Goal: Task Accomplishment & Management: Manage account settings

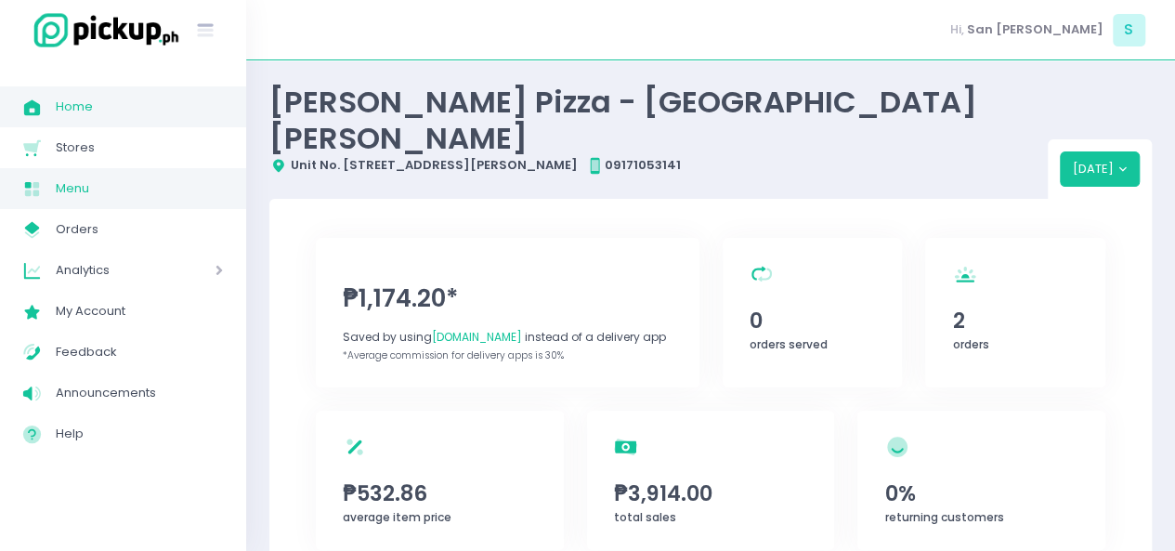
click at [95, 203] on link "Menu Created with Sketch. Menu" at bounding box center [123, 188] width 246 height 41
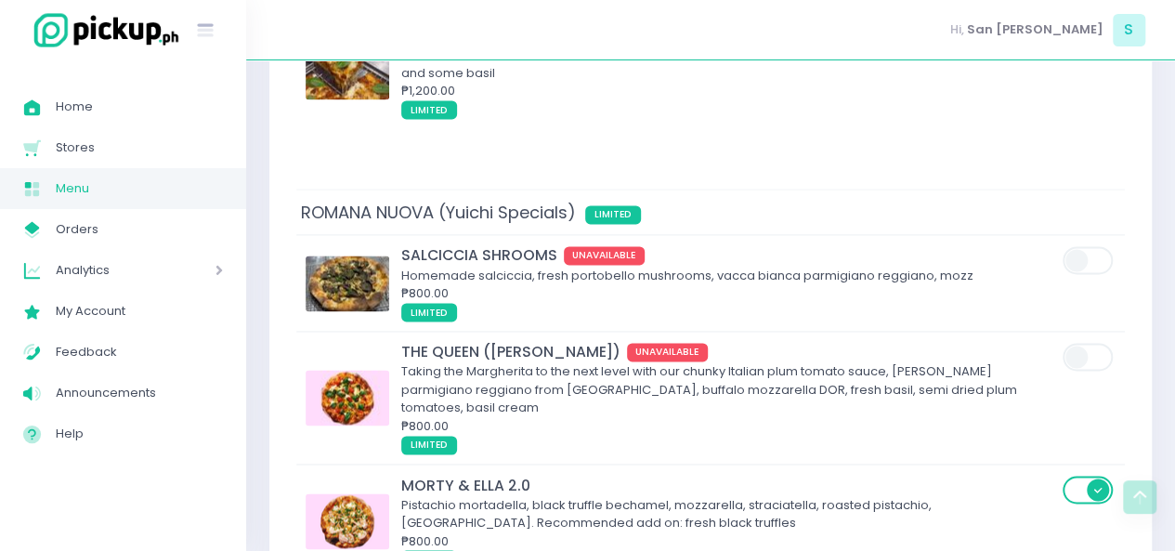
scroll to position [1263, 0]
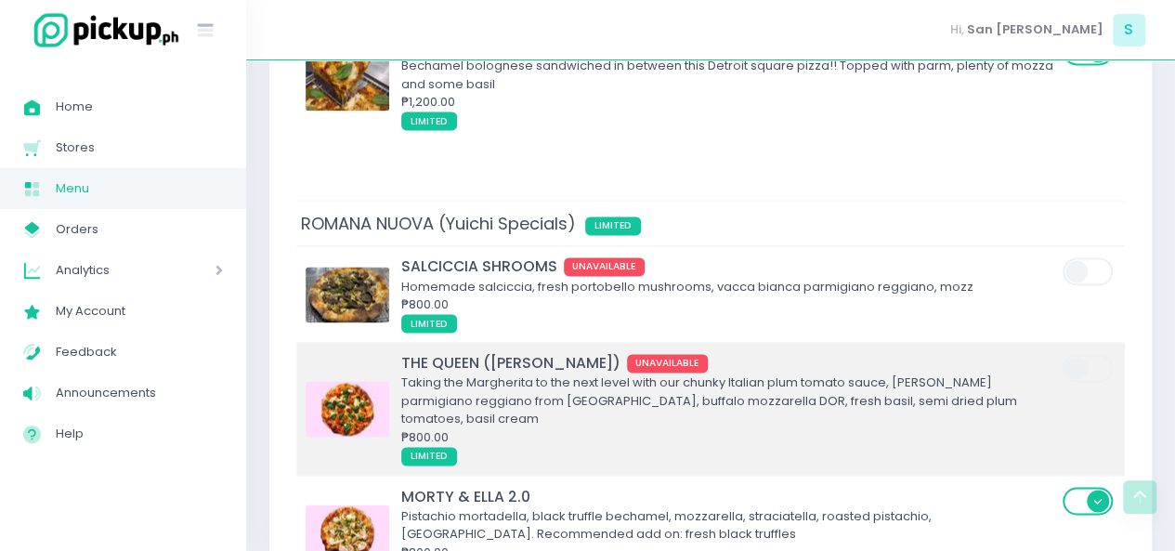
click at [354, 381] on img at bounding box center [348, 409] width 84 height 56
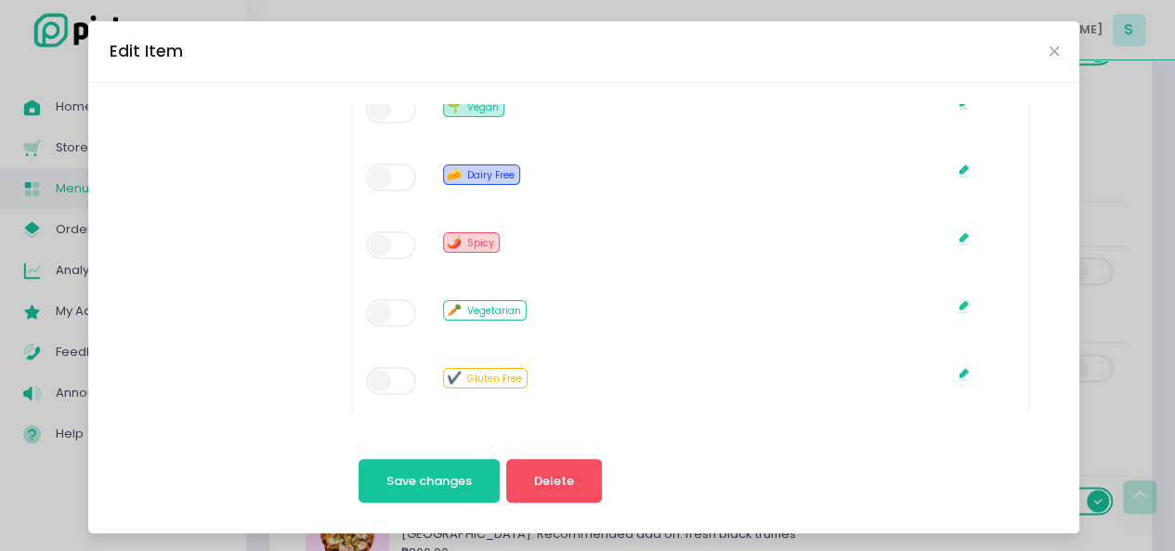
scroll to position [1126, 0]
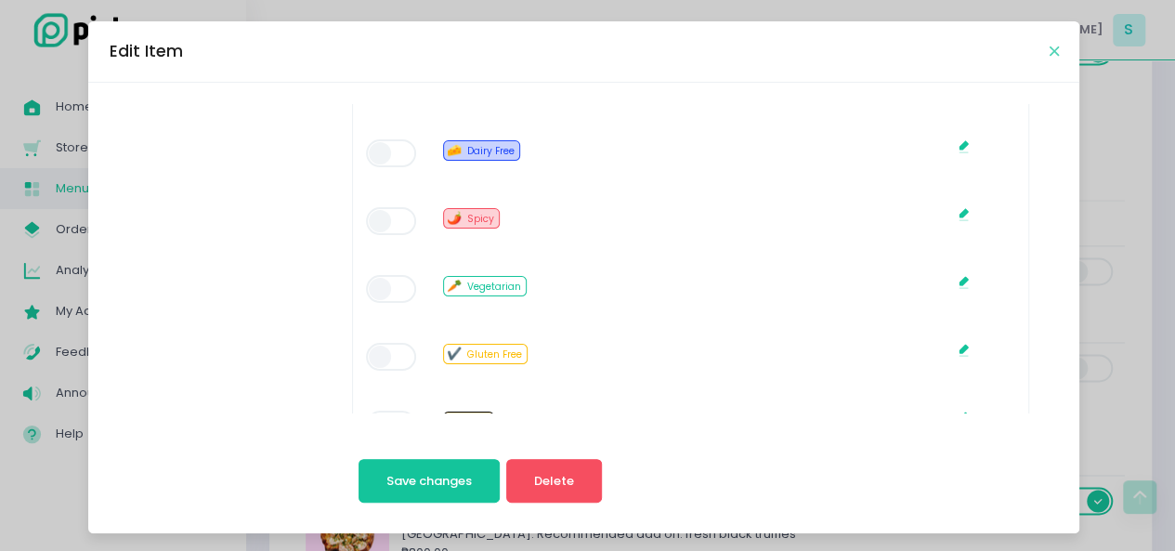
click at [1049, 45] on icon "Close" at bounding box center [1053, 52] width 9 height 14
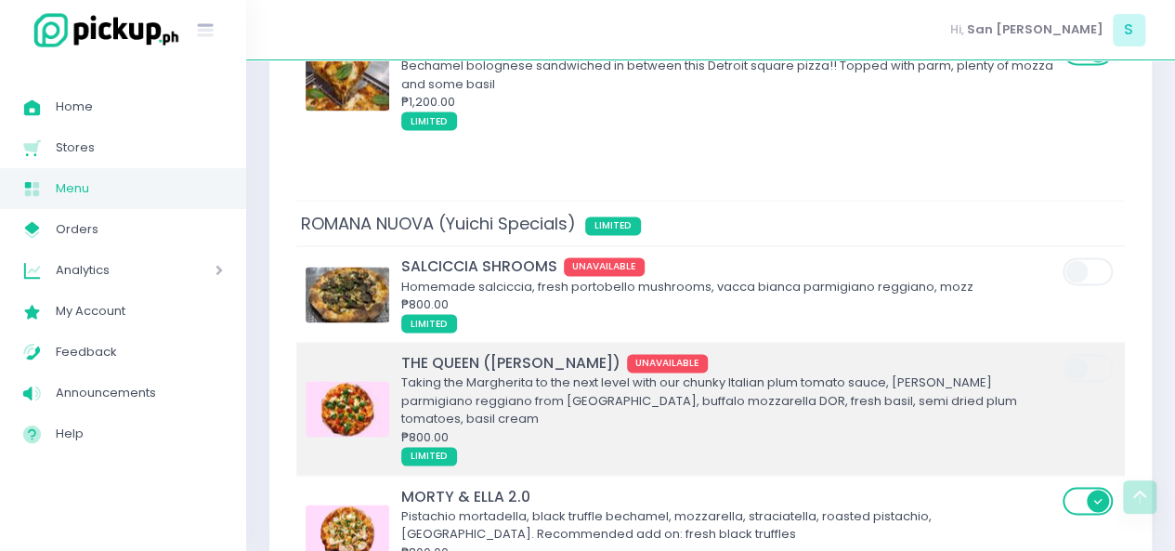
click at [1092, 354] on span at bounding box center [1089, 368] width 53 height 28
click at [135, 352] on input "checkbox" at bounding box center [135, 352] width 0 height 0
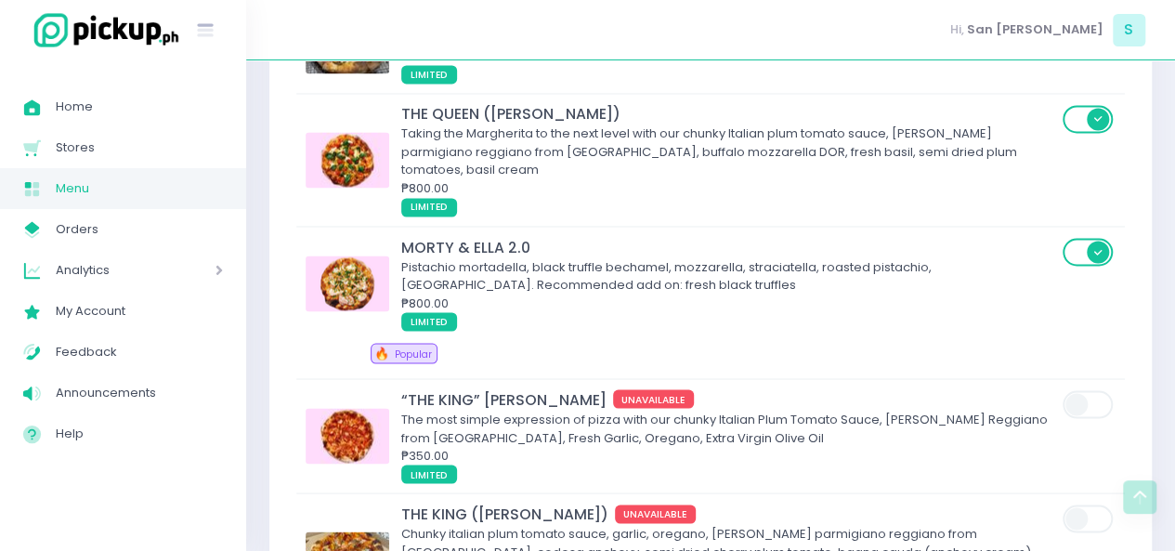
scroll to position [1523, 0]
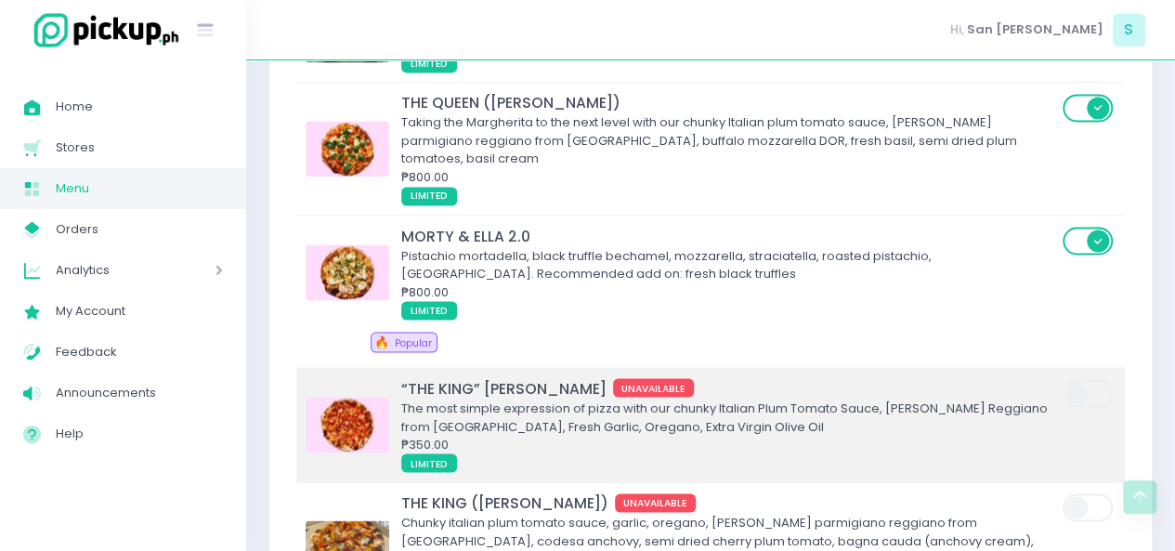
click at [1107, 377] on span at bounding box center [1089, 425] width 53 height 96
click at [1073, 379] on span at bounding box center [1089, 393] width 53 height 28
click at [135, 377] on input "checkbox" at bounding box center [135, 377] width 0 height 0
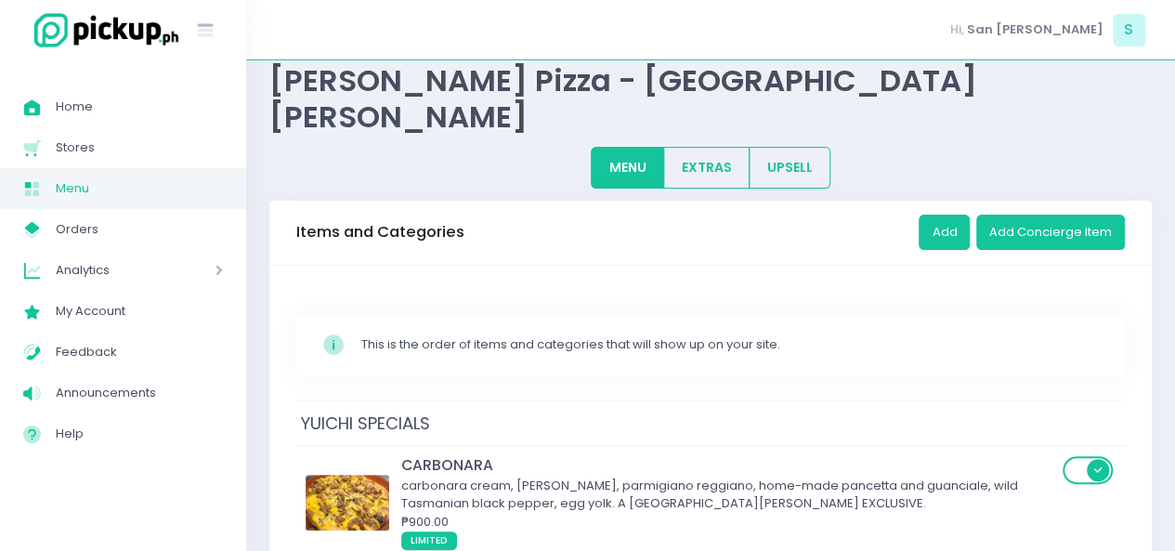
scroll to position [0, 0]
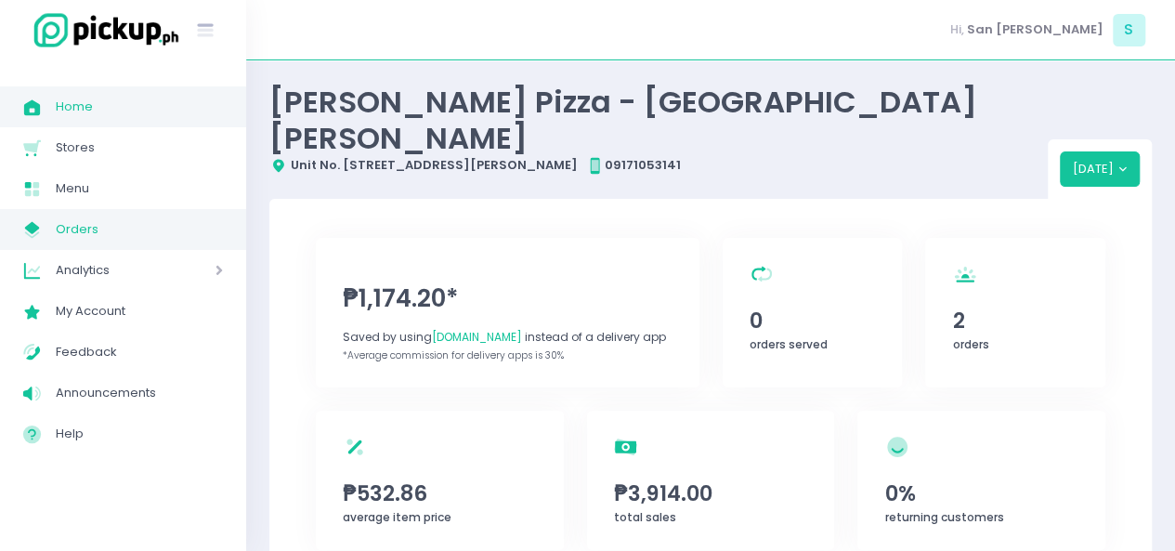
click at [124, 217] on span "Orders" at bounding box center [139, 229] width 167 height 24
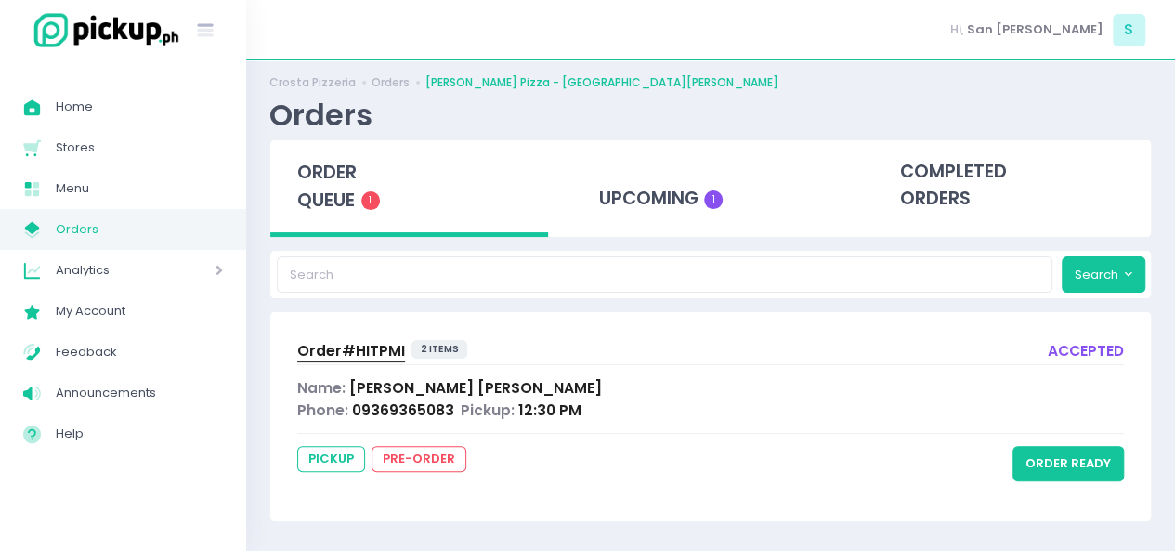
scroll to position [19, 0]
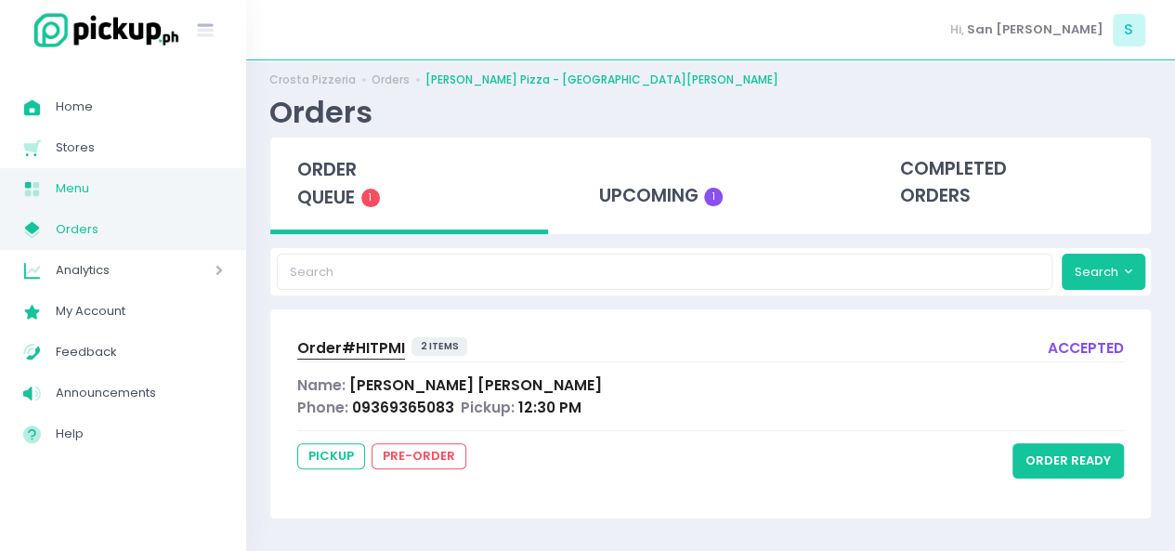
click at [93, 176] on span "Menu" at bounding box center [139, 188] width 167 height 24
